Goal: Task Accomplishment & Management: Complete application form

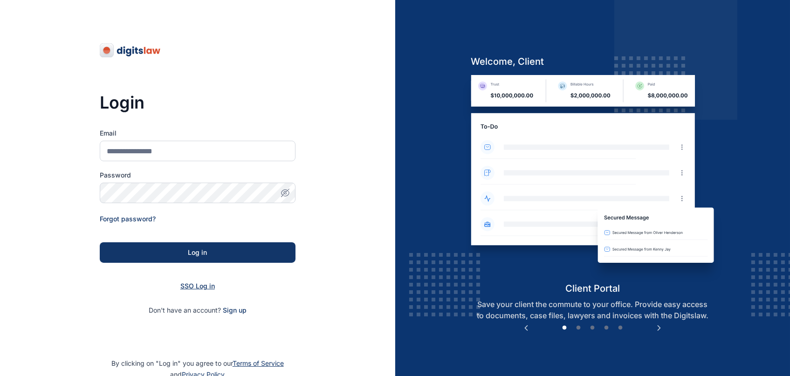
click at [204, 288] on span "SSO Log in" at bounding box center [197, 286] width 34 height 8
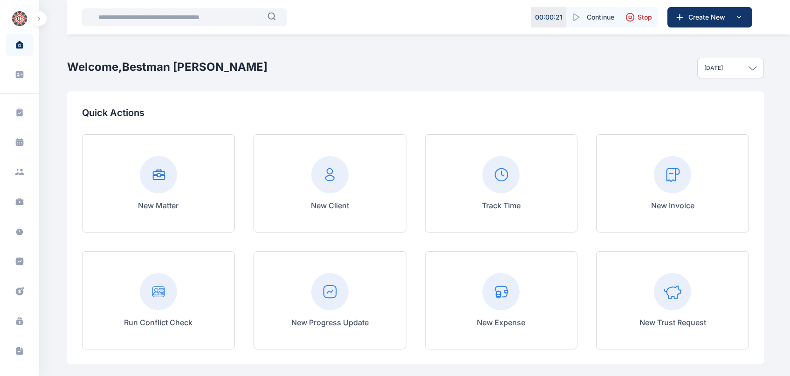
click at [162, 18] on input "text" at bounding box center [180, 17] width 175 height 19
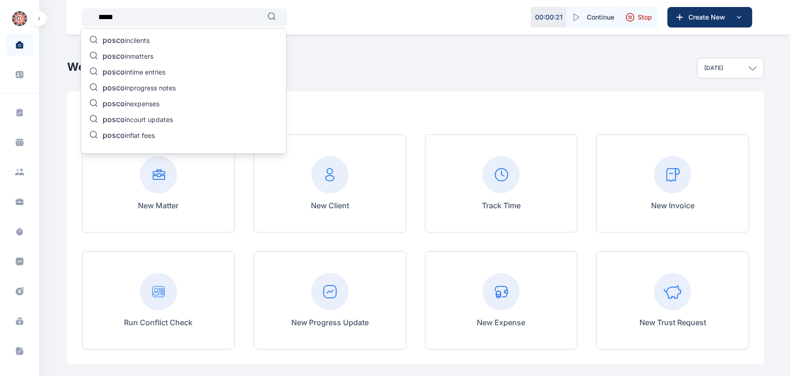
type input "*****"
click at [145, 52] on p "posco in matters" at bounding box center [128, 56] width 51 height 11
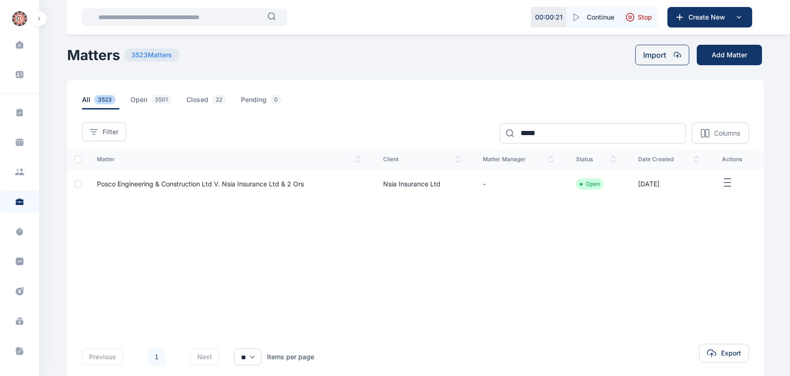
click at [151, 185] on span "Posco Engineering & Construction Ltd V. Nsia Insurance Ltd & 2 Ors" at bounding box center [200, 184] width 207 height 8
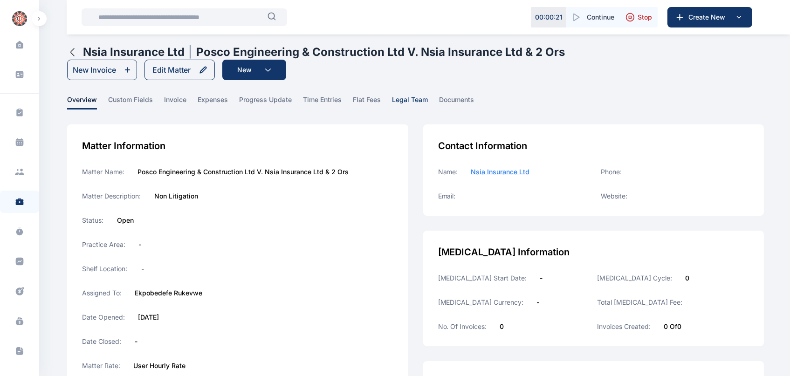
click at [417, 100] on span "legal team" at bounding box center [410, 102] width 36 height 14
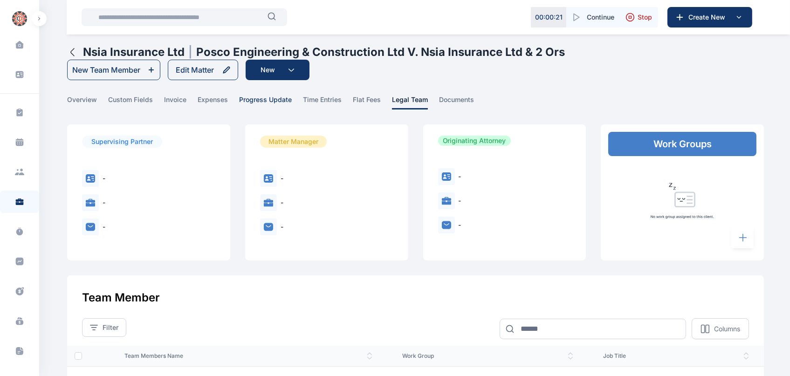
click at [272, 103] on span "progress update" at bounding box center [265, 102] width 53 height 14
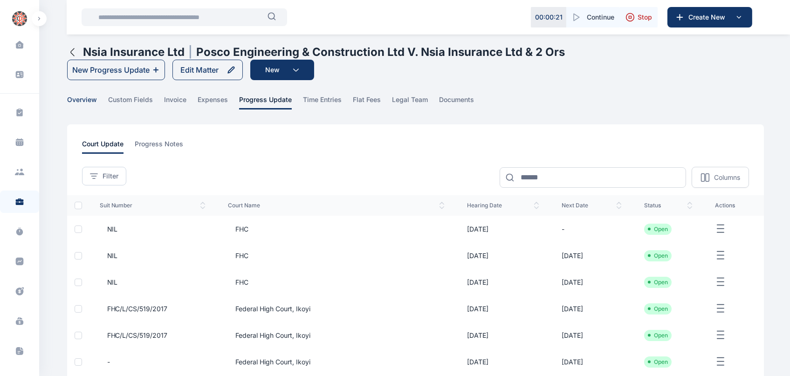
click at [93, 97] on span "overview" at bounding box center [82, 102] width 30 height 14
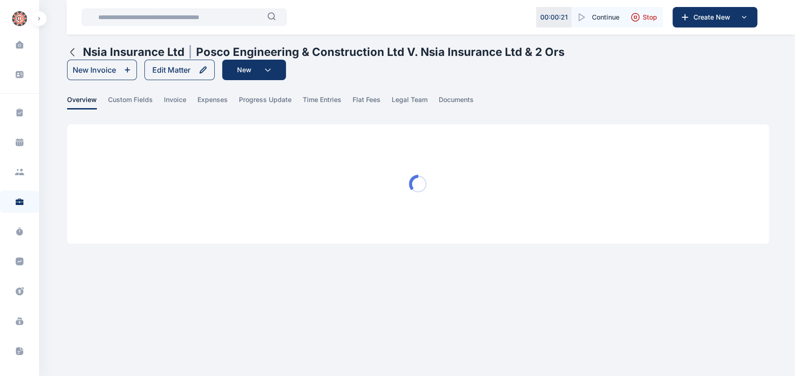
click at [151, 21] on input "text" at bounding box center [180, 17] width 175 height 19
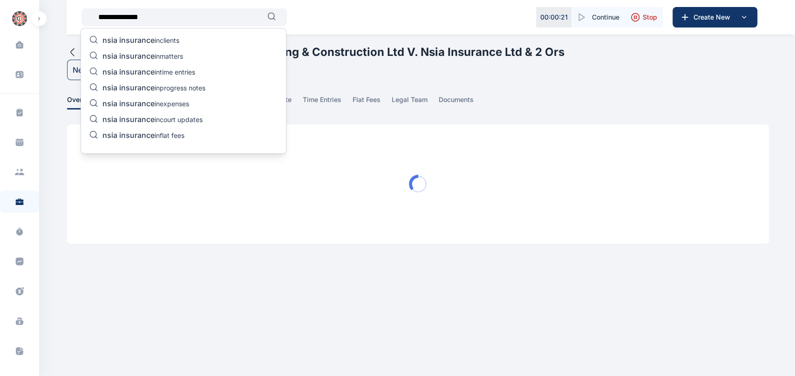
type input "**********"
click at [171, 52] on p "nsia insurance in matters" at bounding box center [143, 56] width 81 height 11
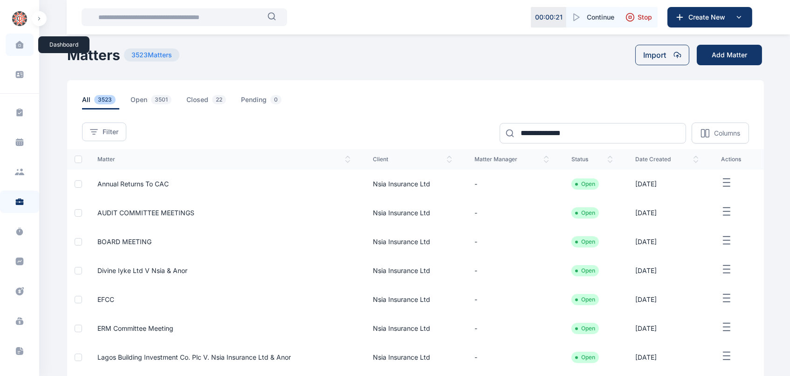
click at [22, 41] on icon at bounding box center [19, 45] width 8 height 8
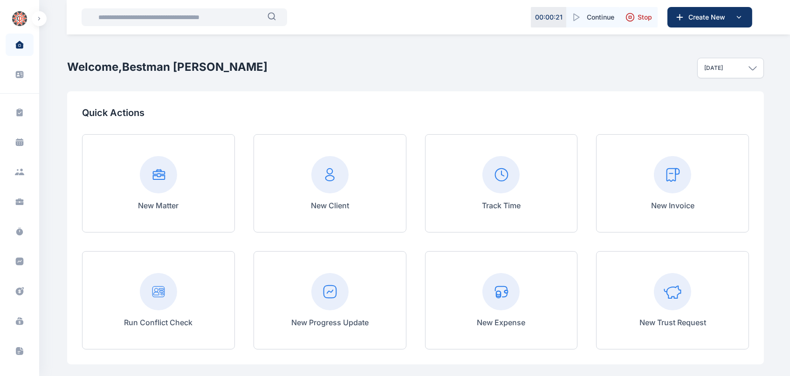
click at [174, 19] on input "text" at bounding box center [180, 17] width 175 height 19
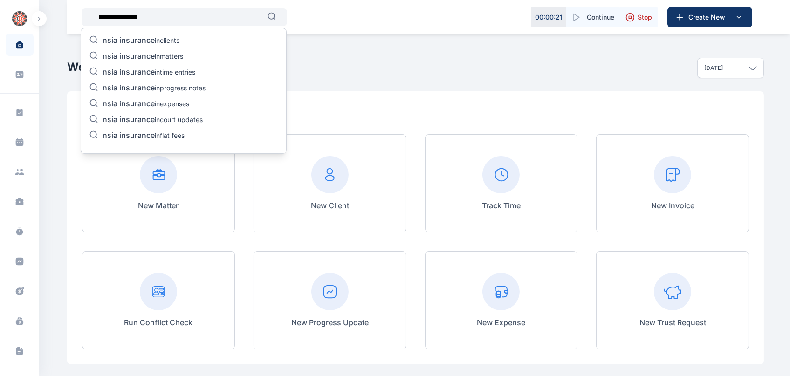
type input "**********"
click at [164, 55] on p "nsia insurance in matters" at bounding box center [143, 56] width 81 height 11
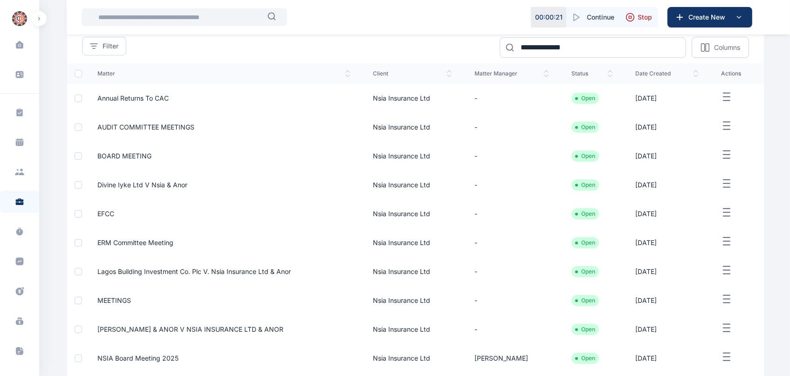
scroll to position [86, 0]
click at [172, 273] on span "Lagos Building Investment Co. Plc V. Nsia Insurance Ltd & Anor" at bounding box center [193, 271] width 193 height 8
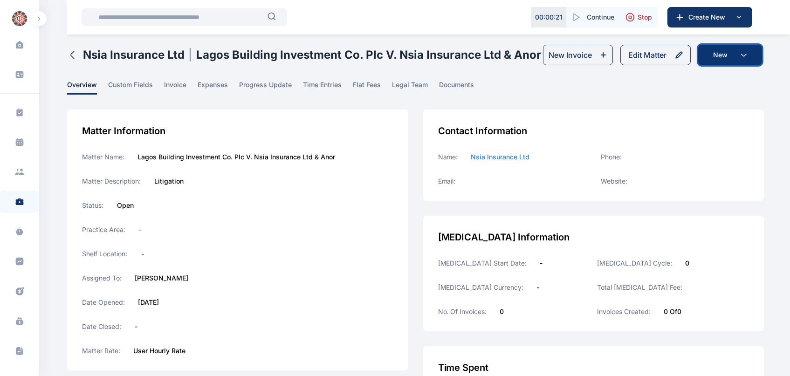
click at [745, 58] on button "New" at bounding box center [730, 55] width 64 height 21
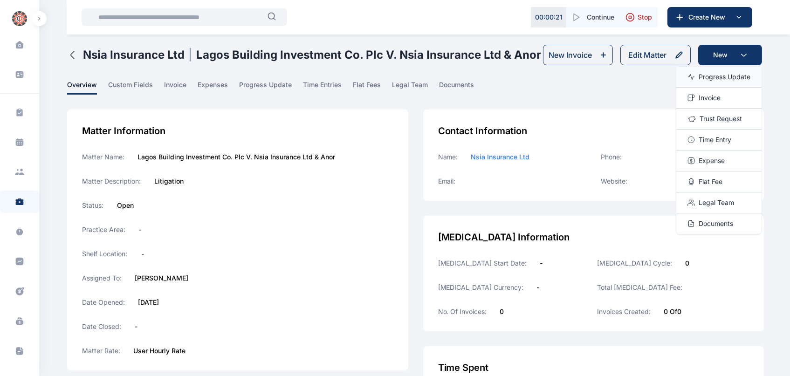
click at [744, 76] on span "Progress Update" at bounding box center [724, 76] width 52 height 9
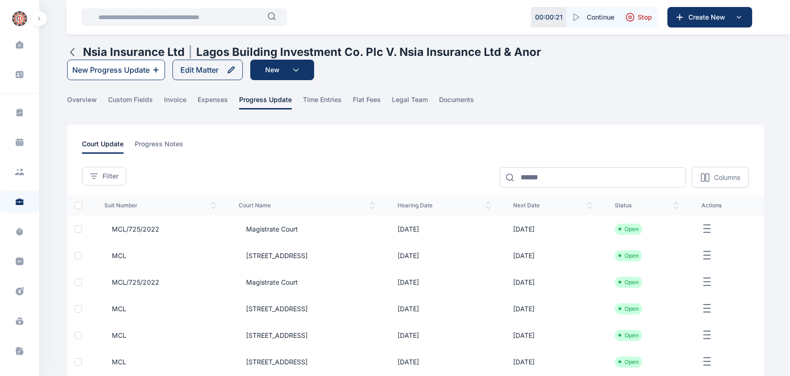
click at [125, 65] on div "New Progress Update" at bounding box center [110, 69] width 77 height 11
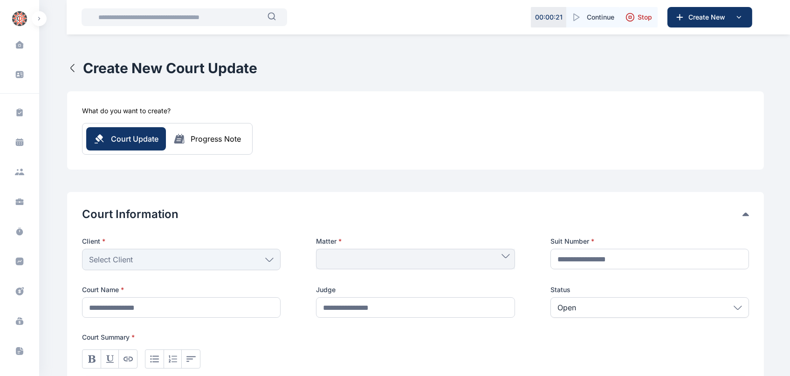
click at [264, 265] on div "Select Client" at bounding box center [181, 259] width 198 height 21
click at [359, 257] on span at bounding box center [415, 256] width 188 height 4
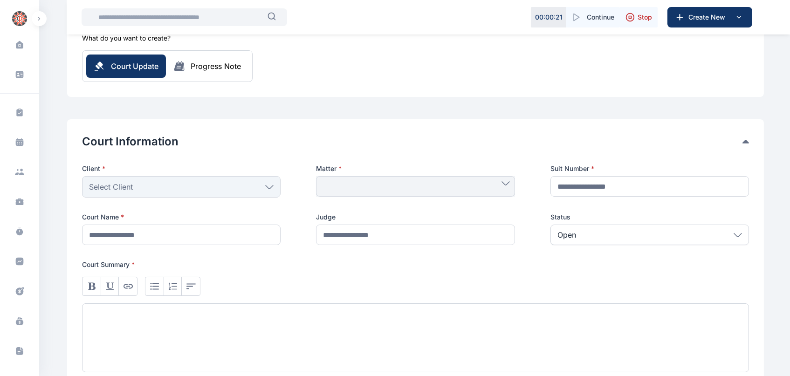
scroll to position [74, 0]
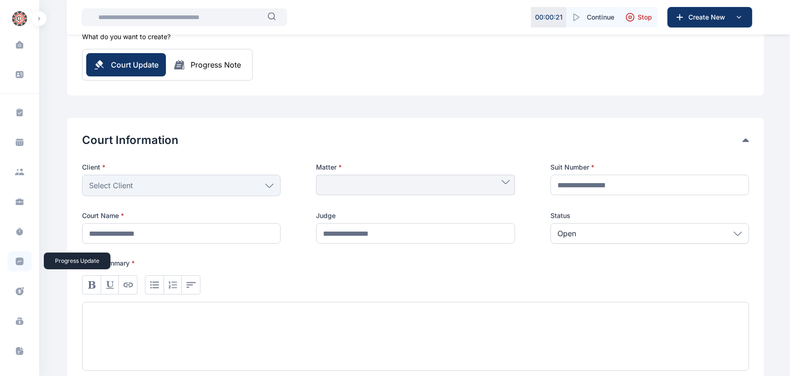
click at [22, 261] on icon at bounding box center [19, 261] width 9 height 9
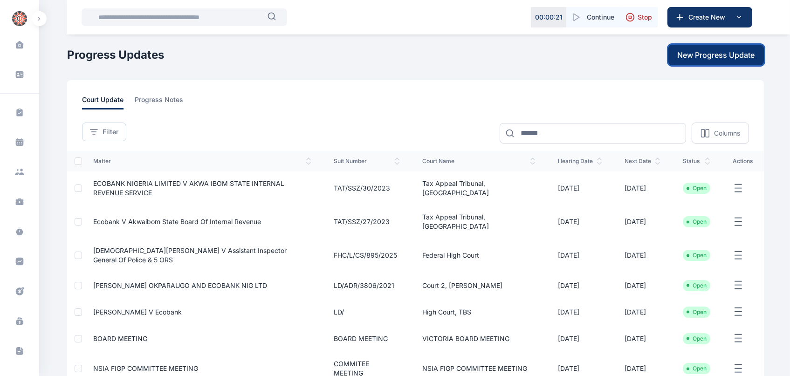
click at [721, 55] on span "New Progress Update" at bounding box center [715, 54] width 77 height 11
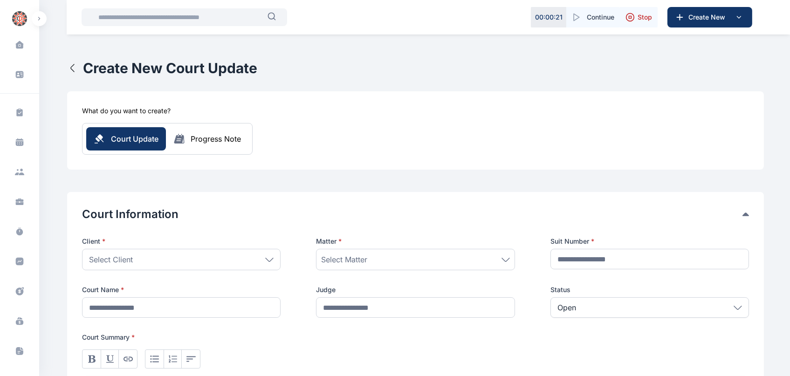
click at [192, 261] on div "Select Client" at bounding box center [181, 259] width 198 height 21
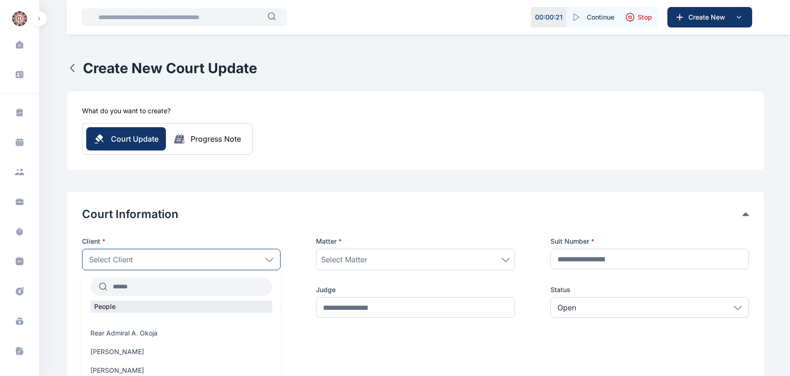
click at [138, 289] on input "text" at bounding box center [189, 286] width 165 height 17
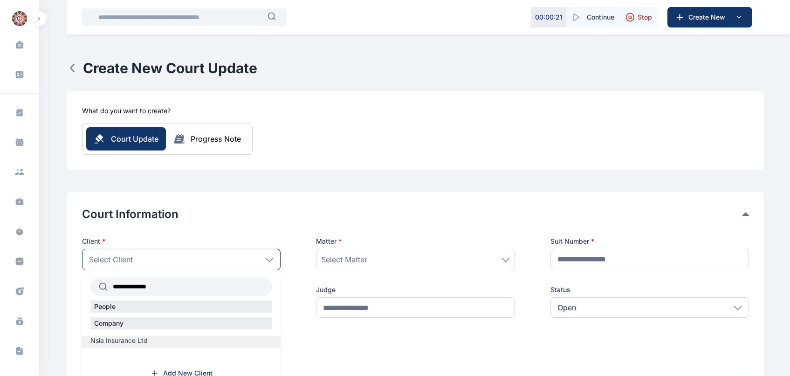
type input "**********"
click at [113, 339] on span "Nsia Insurance Ltd" at bounding box center [118, 340] width 57 height 9
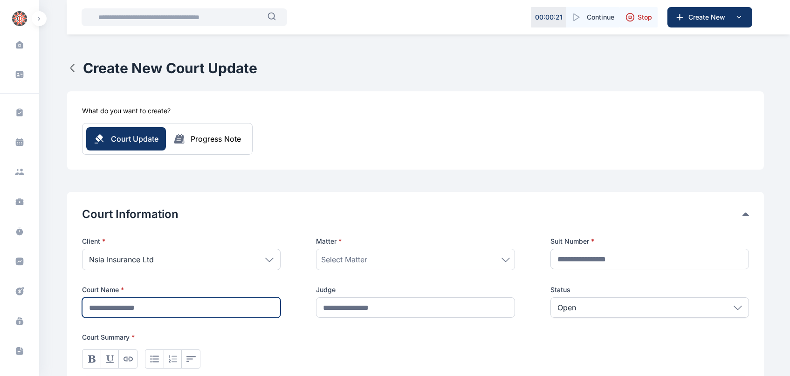
click at [160, 316] on input "text" at bounding box center [181, 307] width 198 height 21
type input "**********"
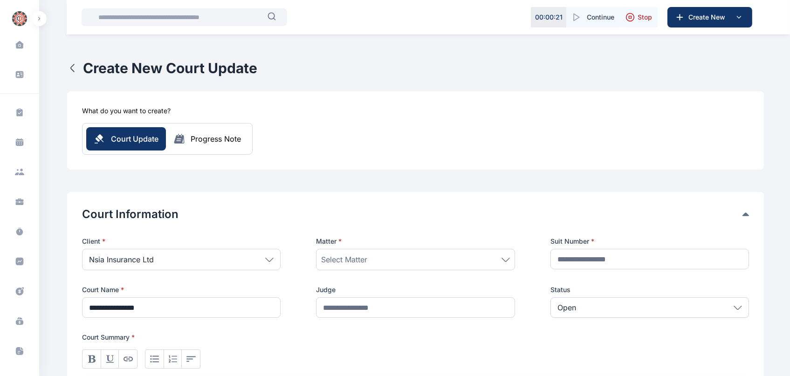
click at [337, 259] on span "Select Matter" at bounding box center [344, 259] width 46 height 11
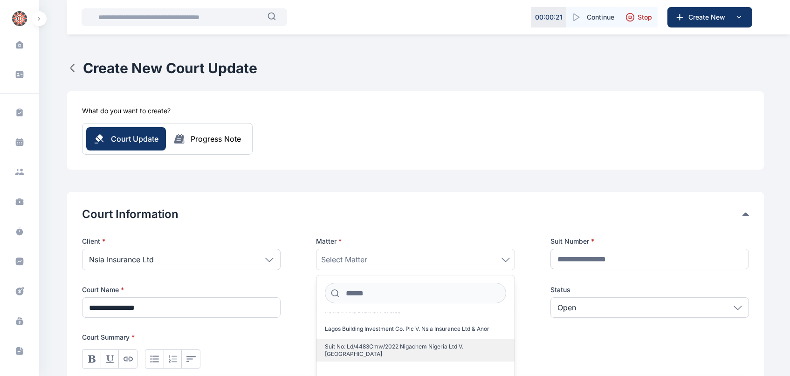
scroll to position [26, 0]
click at [418, 326] on span "Lagos Building Investment Co. Plc V. Nsia Insurance Ltd & Anor" at bounding box center [407, 329] width 164 height 7
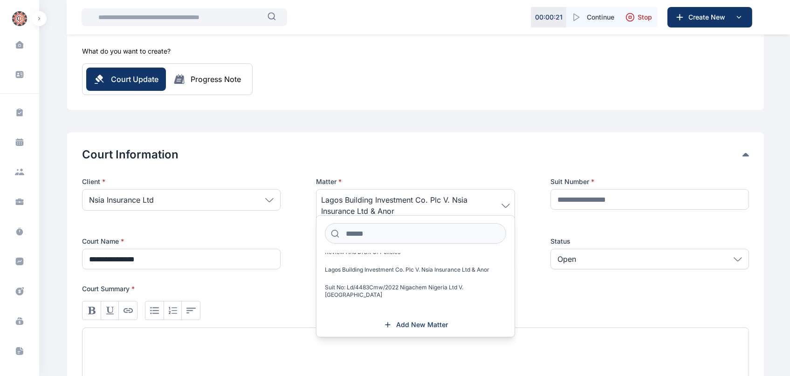
scroll to position [62, 0]
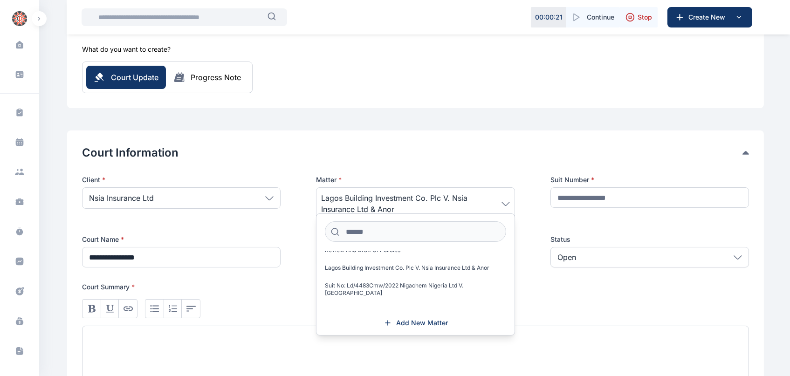
click at [595, 341] on div at bounding box center [415, 360] width 667 height 69
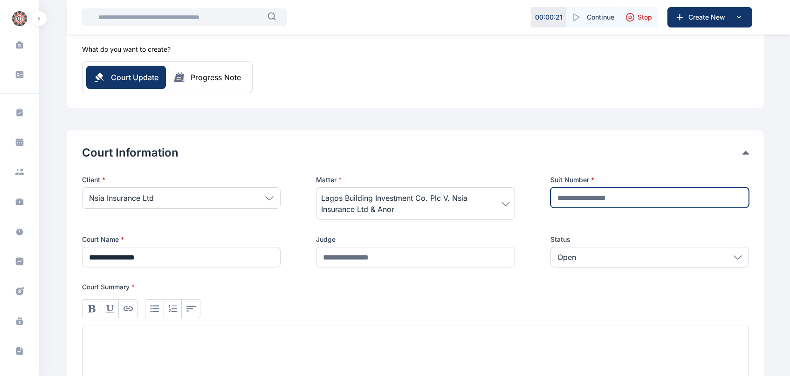
click at [585, 193] on input "text" at bounding box center [649, 197] width 198 height 21
click at [608, 199] on input "text" at bounding box center [649, 197] width 198 height 21
type input "**********"
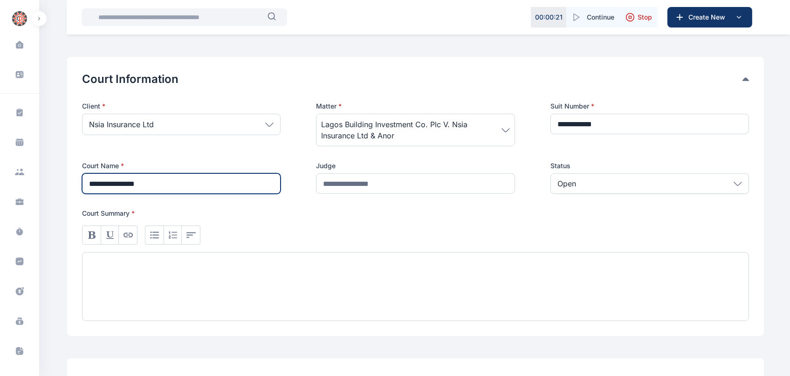
scroll to position [141, 0]
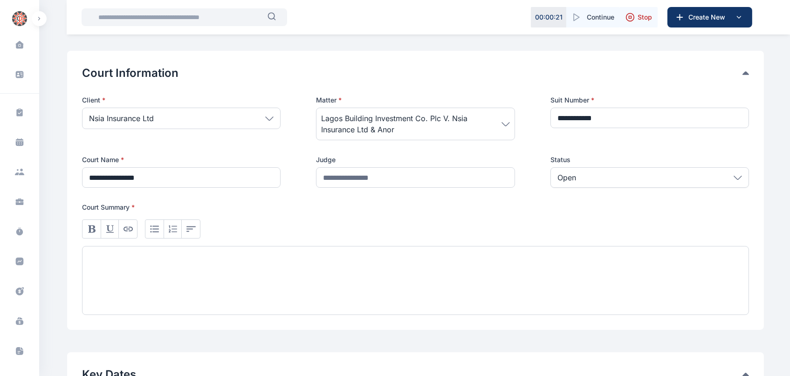
click at [213, 280] on div at bounding box center [415, 280] width 667 height 69
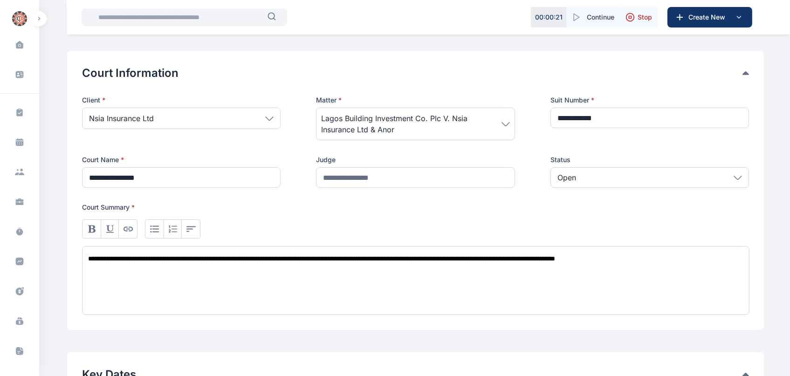
click at [207, 254] on div "**********" at bounding box center [415, 280] width 667 height 69
click at [152, 273] on div "**********" at bounding box center [415, 280] width 667 height 69
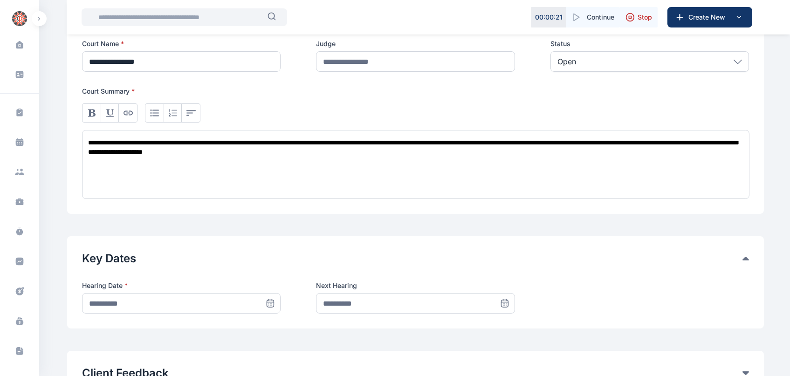
scroll to position [260, 0]
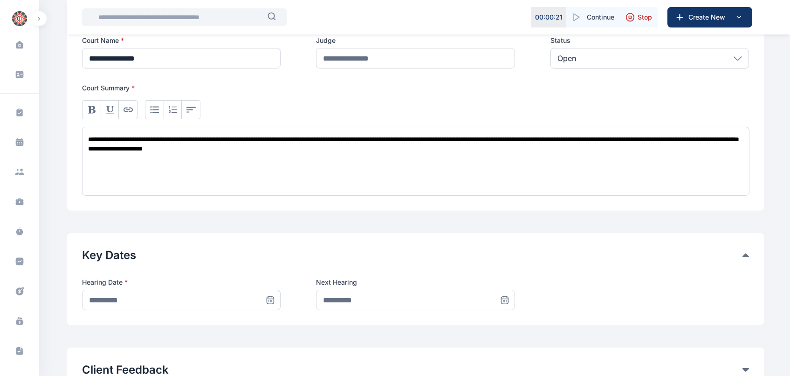
click at [274, 300] on icon at bounding box center [270, 299] width 9 height 9
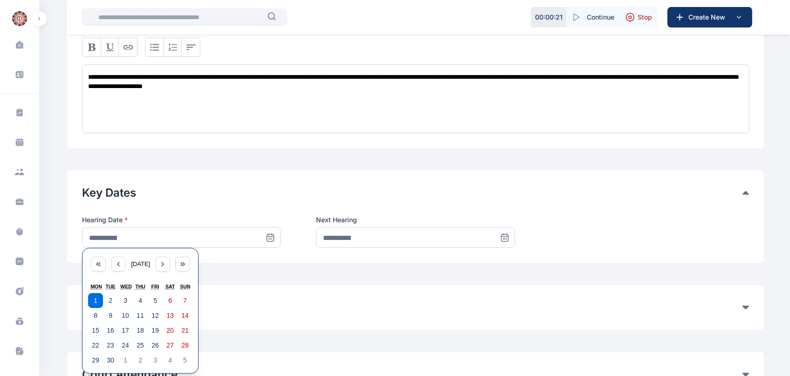
scroll to position [324, 0]
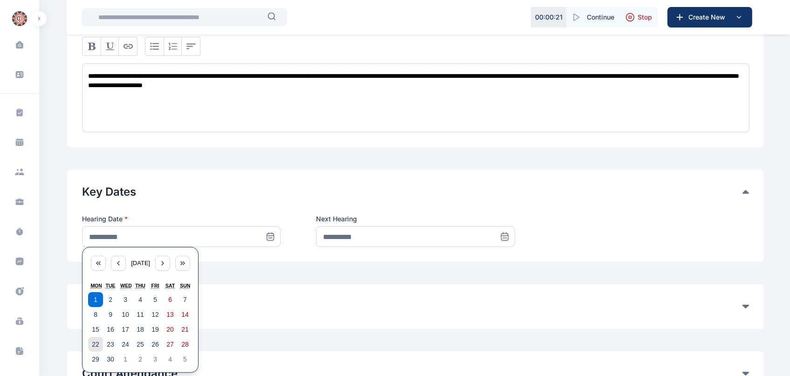
click at [99, 342] on button "22" at bounding box center [95, 344] width 15 height 15
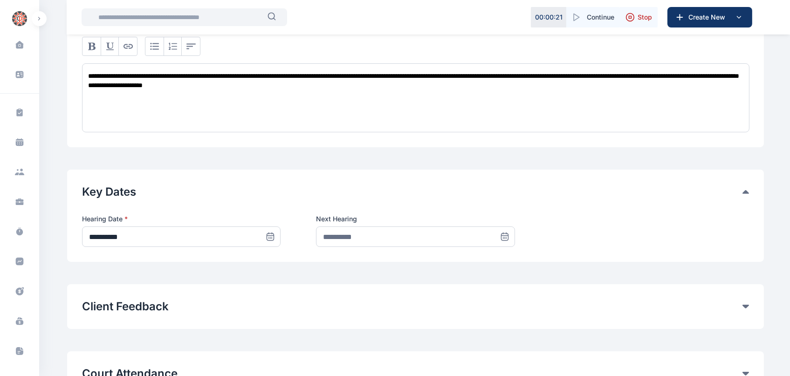
click at [270, 236] on icon at bounding box center [270, 236] width 7 height 0
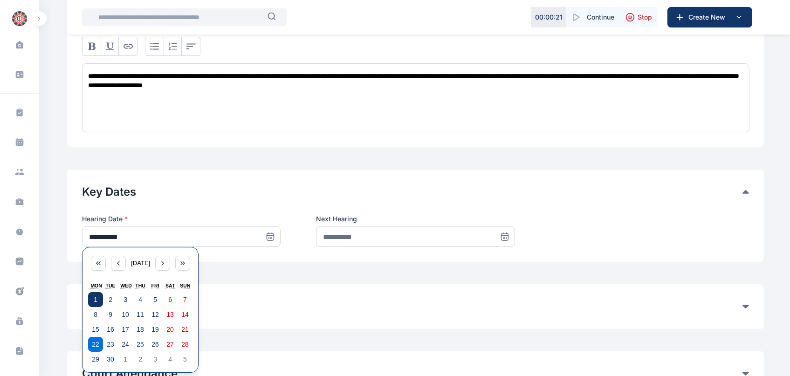
click at [94, 299] on abbr "1" at bounding box center [96, 299] width 4 height 7
type input "**********"
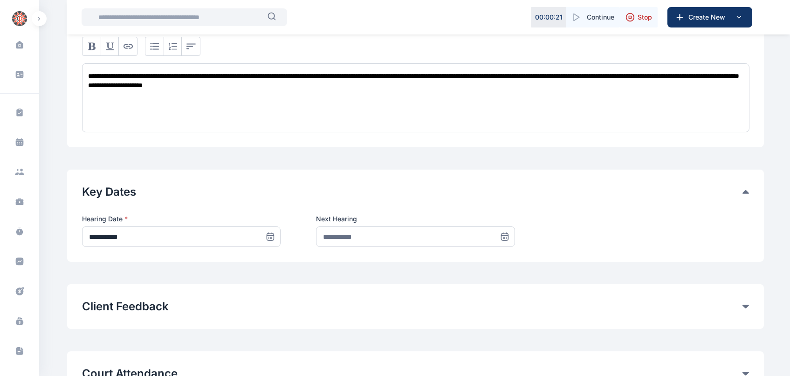
click at [507, 234] on icon at bounding box center [504, 236] width 7 height 7
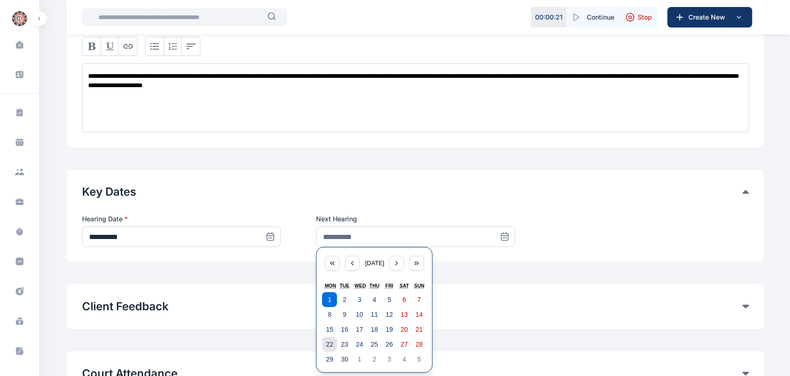
click at [334, 343] on button "22" at bounding box center [329, 344] width 15 height 15
type input "**********"
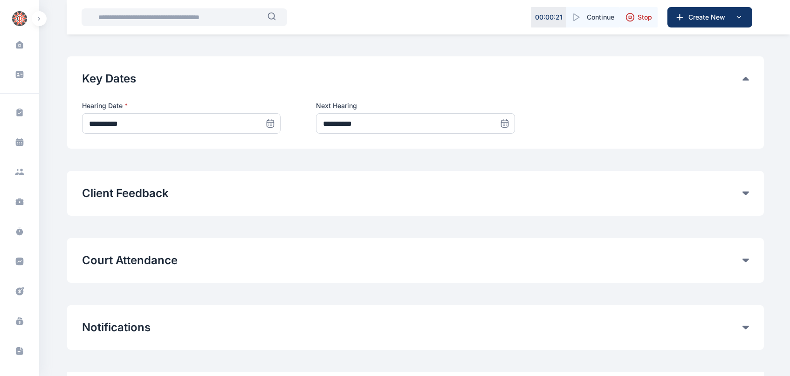
scroll to position [492, 0]
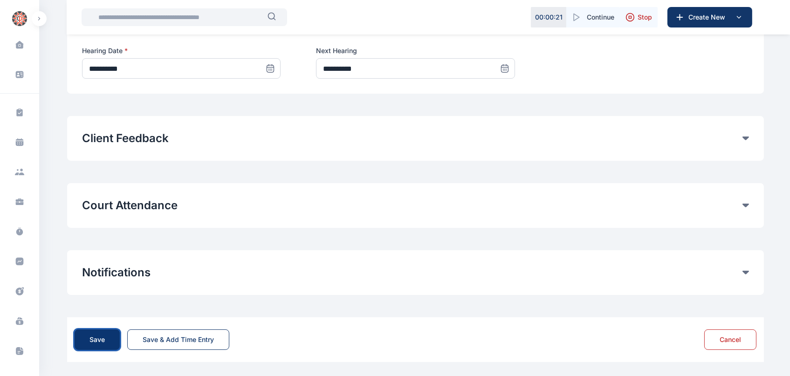
click at [83, 339] on button "Save" at bounding box center [97, 339] width 45 height 21
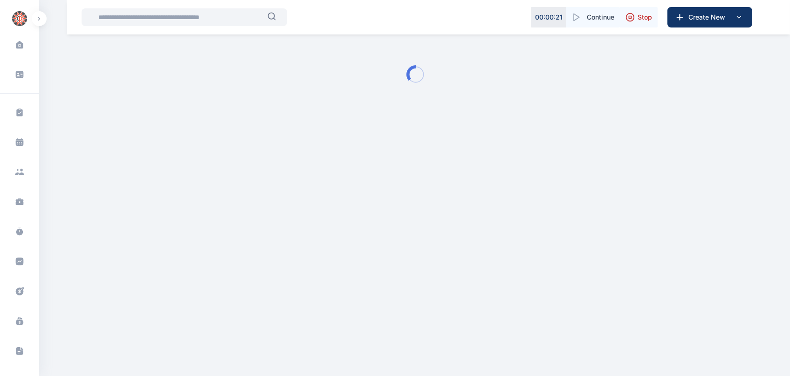
scroll to position [0, 0]
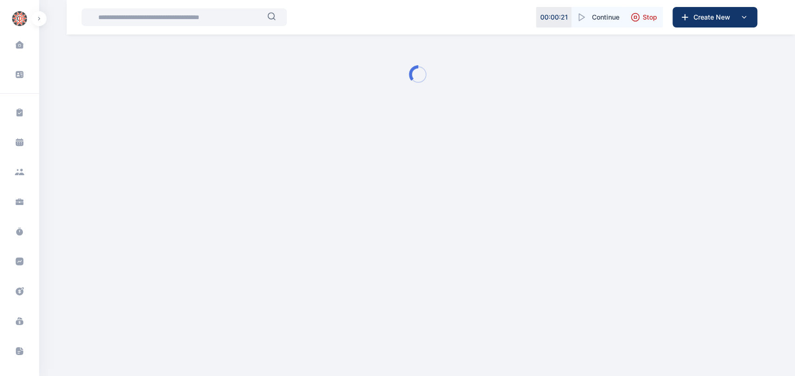
type input "**********"
